Goal: Information Seeking & Learning: Learn about a topic

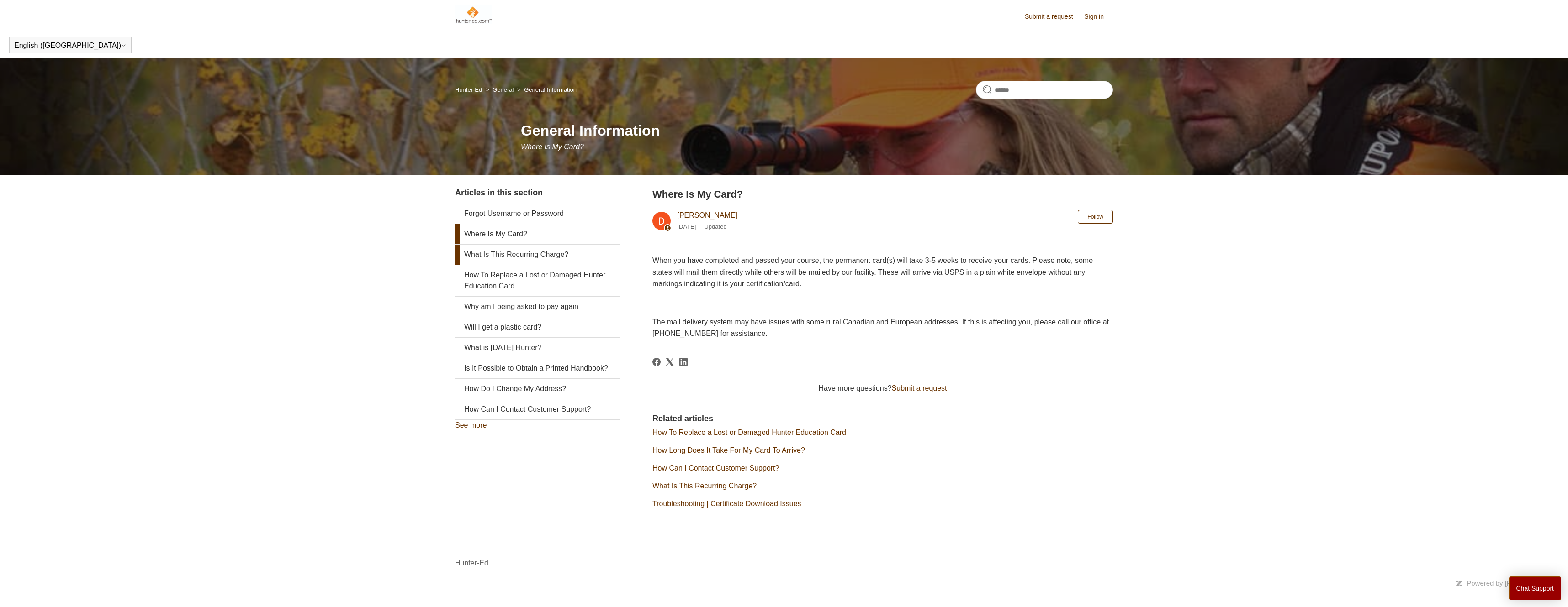
click at [533, 253] on link "What Is This Recurring Charge?" at bounding box center [537, 254] width 164 height 20
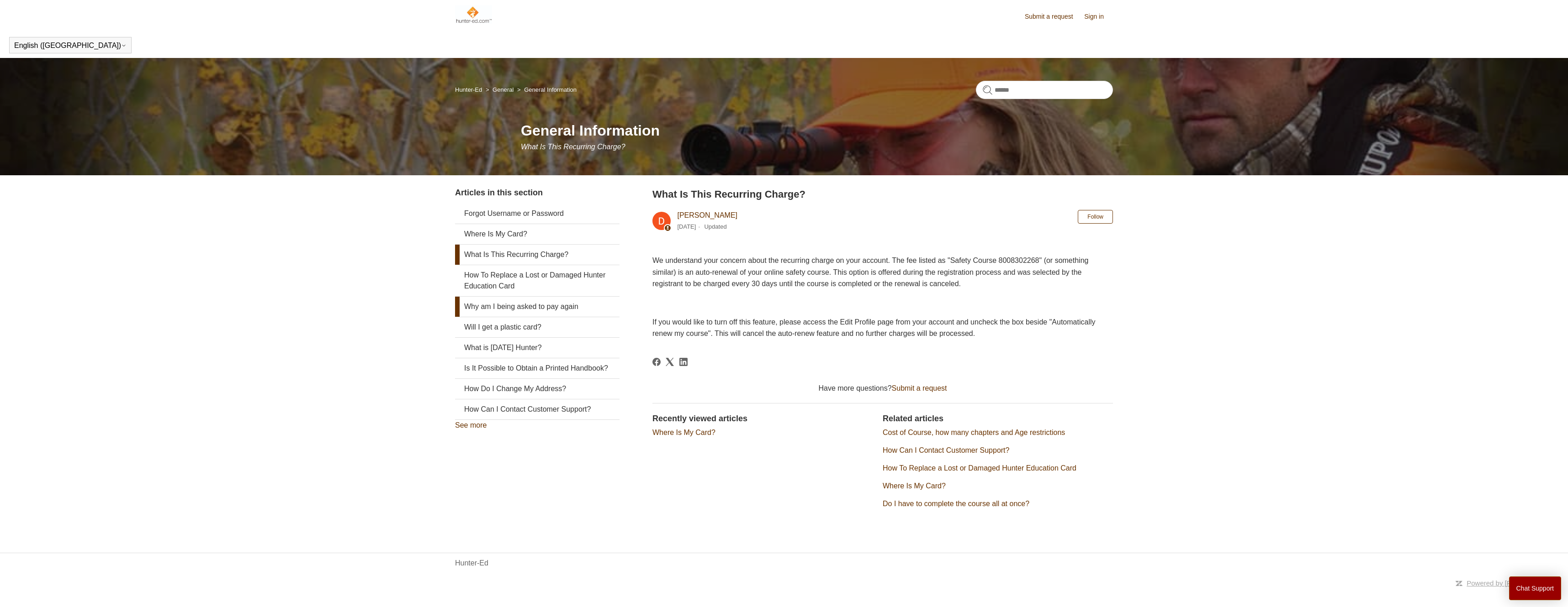
click at [525, 298] on link "Why am I being asked to pay again" at bounding box center [537, 307] width 164 height 20
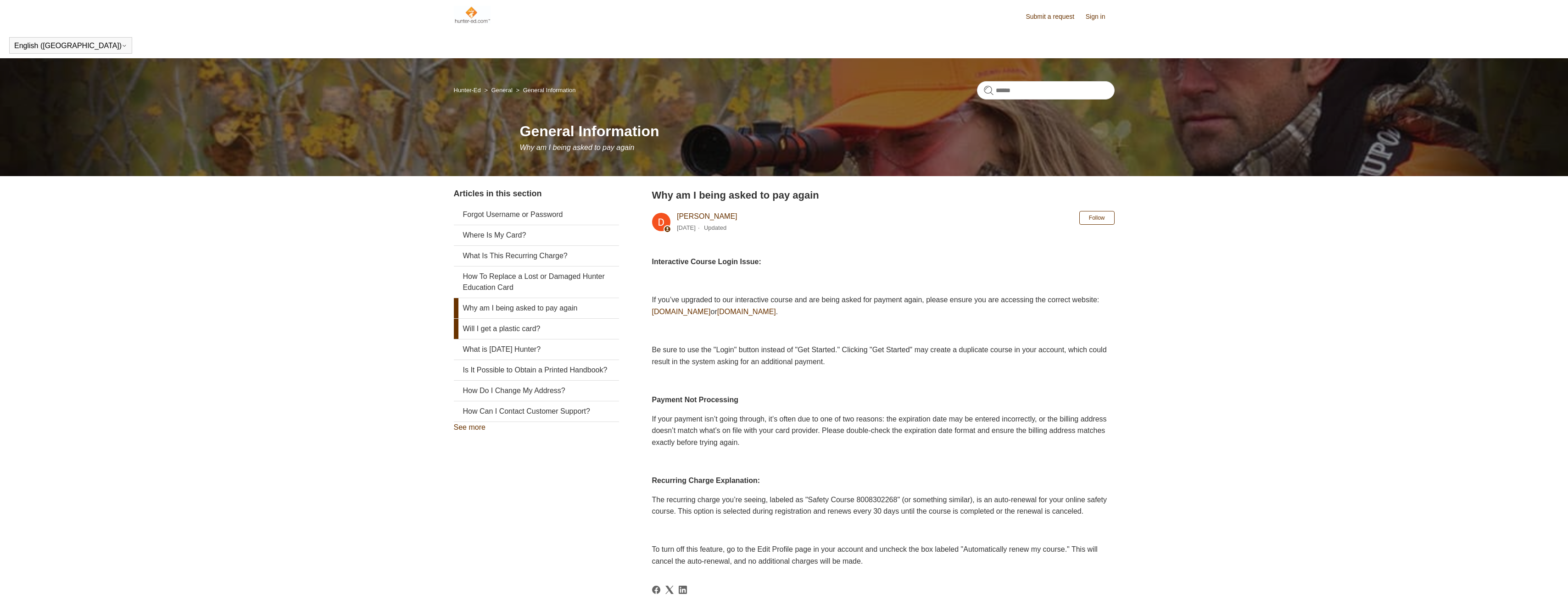
click at [532, 329] on link "Will I get a plastic card?" at bounding box center [536, 329] width 165 height 20
